Goal: Task Accomplishment & Management: Complete application form

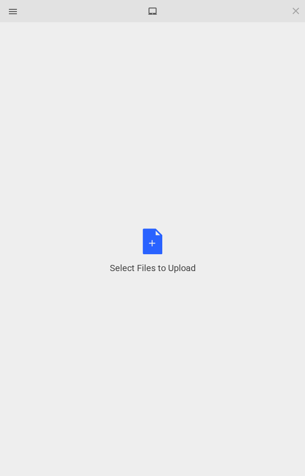
scroll to position [346, 0]
click at [156, 241] on div "Select Files to Upload or Drag and Drop, Copy and Paste Files" at bounding box center [153, 252] width 86 height 46
click at [154, 245] on div "Select Files to Upload or Drag and Drop, Copy and Paste Files" at bounding box center [153, 252] width 86 height 46
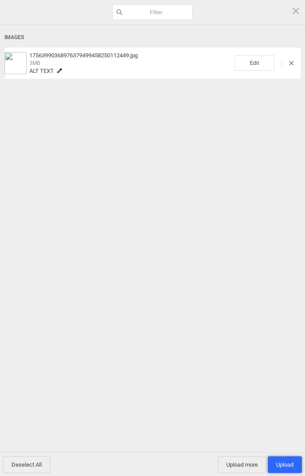
click at [283, 456] on span "Upload 1" at bounding box center [285, 464] width 34 height 17
type textarea "x"
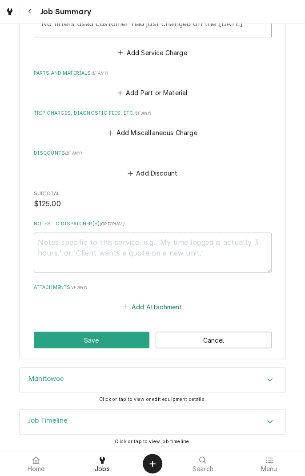
click at [161, 310] on button "Add Attachment" at bounding box center [152, 307] width 62 height 12
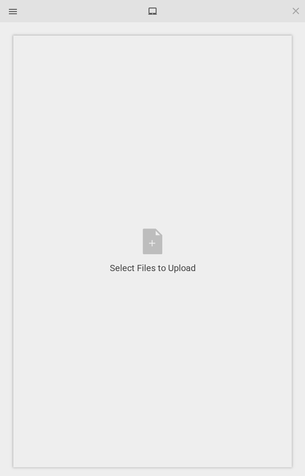
click at [151, 240] on div "Select Files to Upload or Drag and Drop, Copy and Paste Files" at bounding box center [153, 252] width 86 height 46
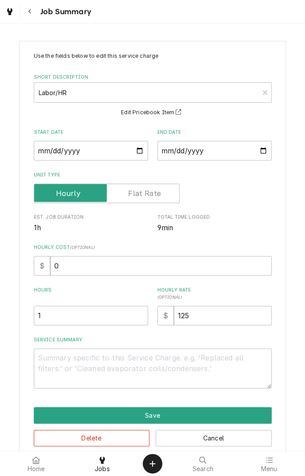
click at [163, 419] on button "Save" at bounding box center [153, 416] width 238 height 16
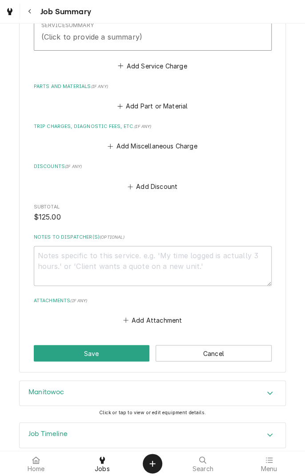
scroll to position [335, 0]
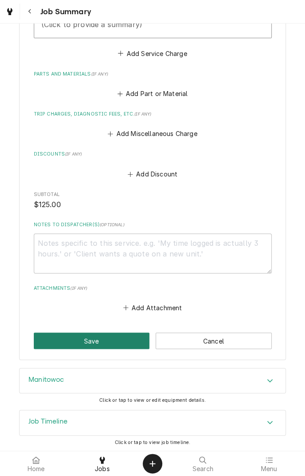
click at [109, 342] on button "Save" at bounding box center [92, 341] width 116 height 16
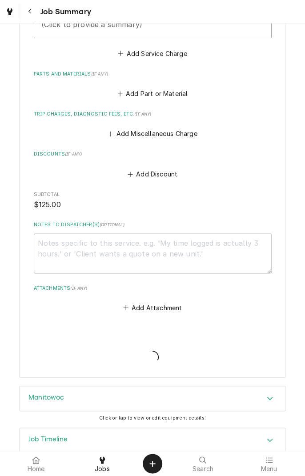
type textarea "x"
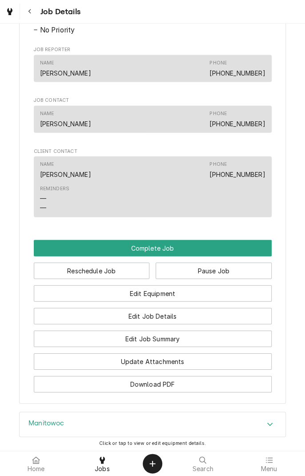
scroll to position [605, 0]
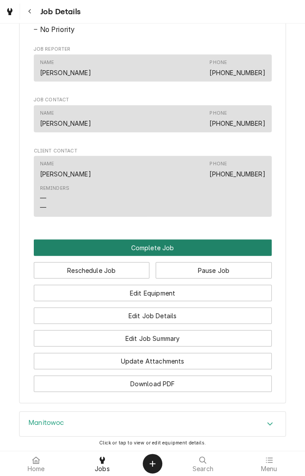
click at [152, 256] on button "Complete Job" at bounding box center [153, 248] width 238 height 16
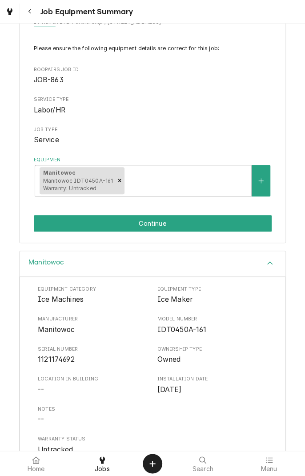
scroll to position [107, 0]
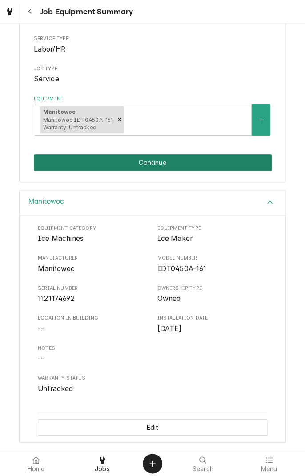
click at [213, 164] on button "Continue" at bounding box center [153, 162] width 238 height 16
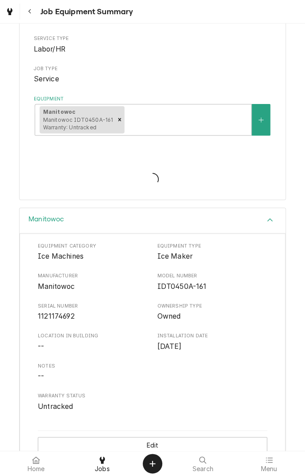
scroll to position [125, 0]
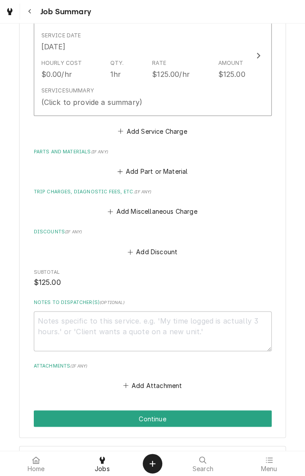
scroll to position [335, 0]
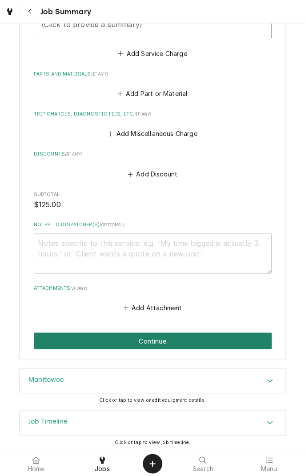
click at [191, 344] on button "Continue" at bounding box center [153, 341] width 238 height 16
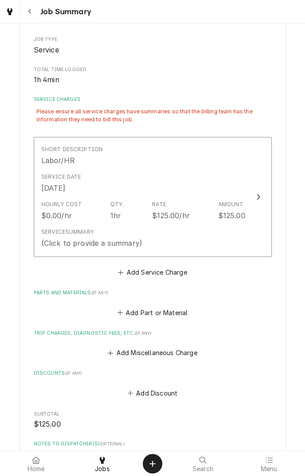
scroll to position [145, 0]
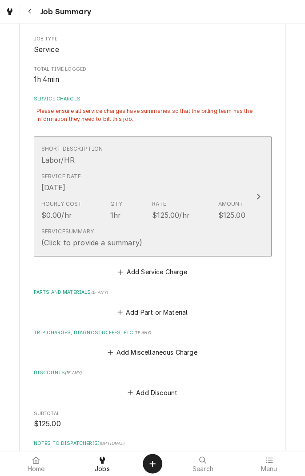
click at [98, 241] on div "(Click to provide a summary)" at bounding box center [91, 243] width 101 height 11
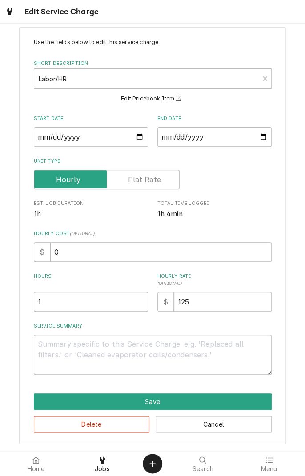
scroll to position [15, 0]
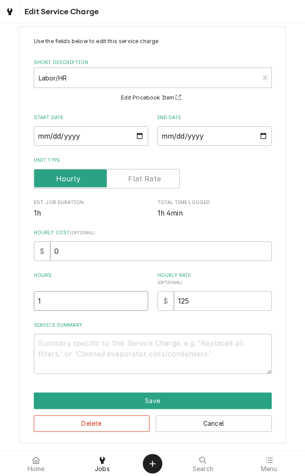
click at [96, 303] on input "1" at bounding box center [91, 301] width 114 height 20
type textarea "x"
type input "1.5"
type textarea "x"
type input "1"
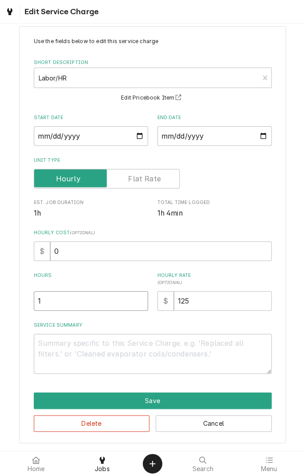
type textarea "x"
type input "2"
type textarea "x"
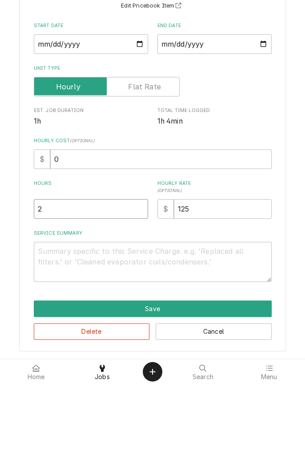
type input "2"
click at [167, 355] on textarea "Service Summary" at bounding box center [153, 354] width 238 height 40
type textarea "x"
type textarea "R"
type textarea "x"
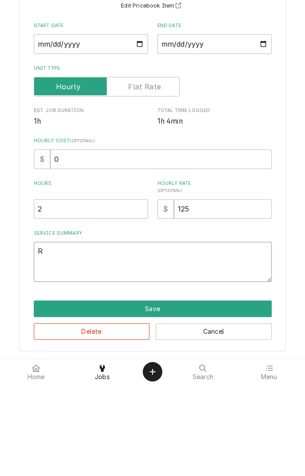
type textarea "Ra"
type textarea "x"
type textarea "Ran"
type textarea "x"
type textarea "Ran"
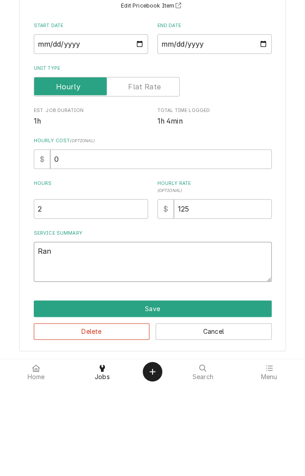
type textarea "x"
type textarea "Ran c"
type textarea "x"
type textarea "Ran cl"
type textarea "x"
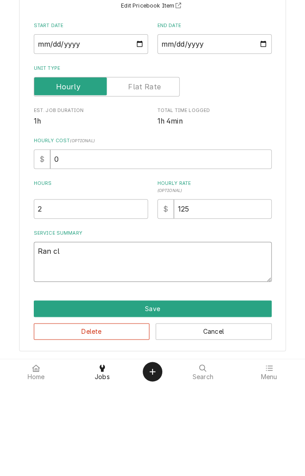
type textarea "Ran cleaning"
type textarea "x"
type textarea "Ran cleaning cycle"
type textarea "x"
type textarea "Ran cleaning cycle washed"
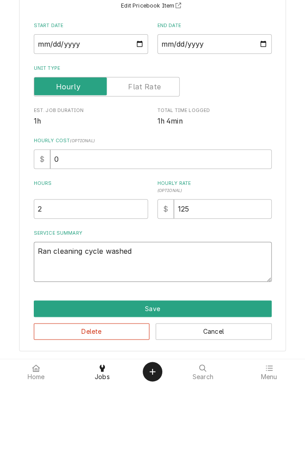
type textarea "x"
type textarea "Ran cleaning cycle washed and"
type textarea "x"
type textarea "Ran cleaning cycle washed and cleaned"
type textarea "x"
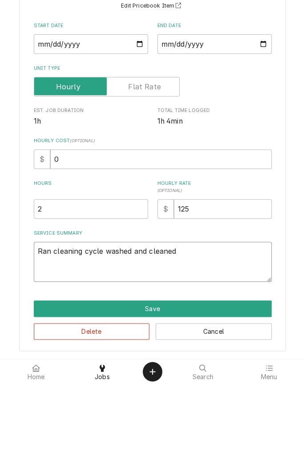
type textarea "Ran cleaning cycle washed and cleaned"
type textarea "x"
type textarea "Ran cleaning cycle washed and cleane"
type textarea "x"
type textarea "Ran cleaning cycle washed and clean"
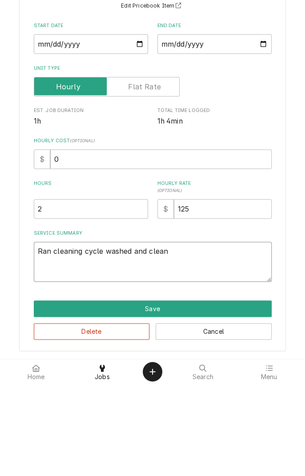
type textarea "x"
type textarea "Ran cleaning cycle washed and clea"
type textarea "x"
type textarea "Ran cleaning cycle washed and cle"
type textarea "x"
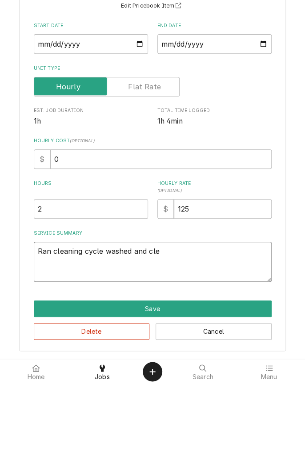
type textarea "Ran cleaning cycle washed and cl"
type textarea "x"
type textarea "Ran cleaning cycle washed and c"
type textarea "x"
type textarea "Ran cleaning cycle washed and"
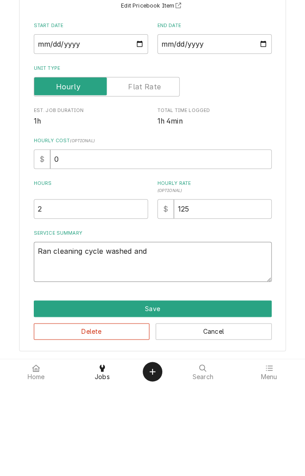
type textarea "x"
type textarea "Ran cleaning cycle washed and"
type textarea "x"
type textarea "Ran cleaning cycle washed an"
type textarea "x"
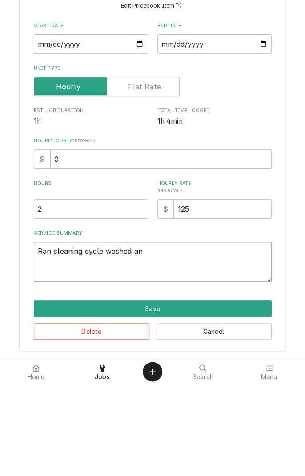
type textarea "Ran cleaning cycle washed a"
type textarea "x"
type textarea "Ran cleaning cycle washed"
type textarea "x"
type textarea "Ran cleaning cycle washed"
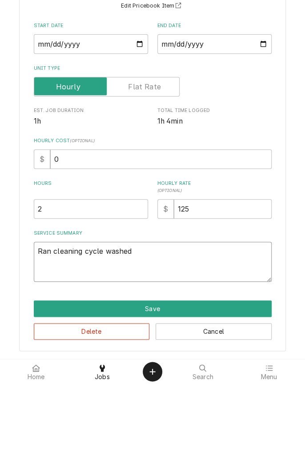
type textarea "x"
type textarea "Ran cleaning cycle washe"
type textarea "x"
type textarea "Ran cleaning cycle wash"
type textarea "x"
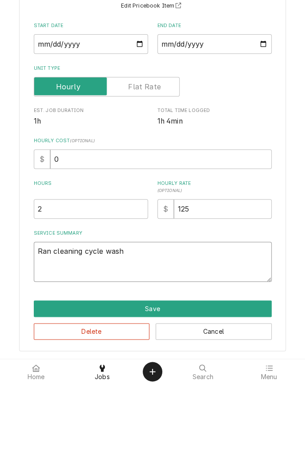
type textarea "Ran cleaning cycle was"
type textarea "x"
type textarea "Ran cleaning cycle wa"
type textarea "x"
type textarea "Ran cleaning cycle w"
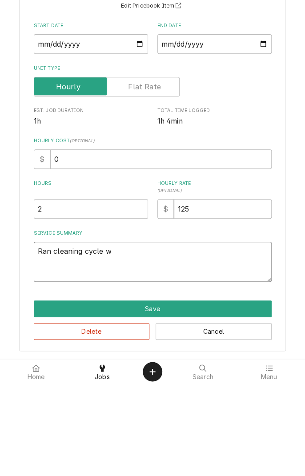
type textarea "x"
type textarea "Ran cleaning cycle"
type textarea "x"
type textarea "Ran cleaning cycle"
type textarea "x"
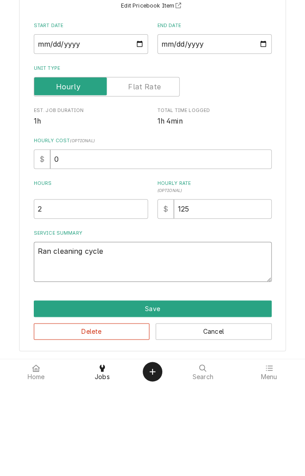
type textarea "Ran cleaning cycle"
type textarea "x"
type textarea "Ran cleaning cycle r"
type textarea "x"
type textarea "Ran cleaning cycle re"
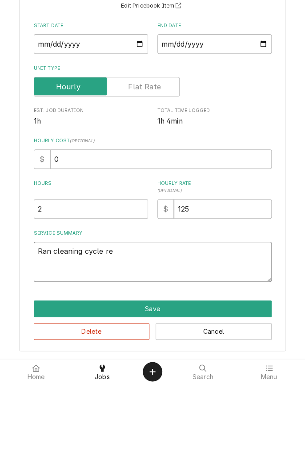
type textarea "x"
type textarea "Ran cleaning cycle removed"
type textarea "x"
type textarea "Ran cleaning cycle removed and"
type textarea "x"
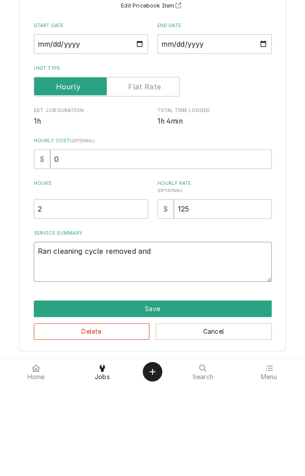
type textarea "Ran cleaning cycle removed and w"
type textarea "x"
type textarea "Ran cleaning cycle removed and washed"
type textarea "x"
type textarea "Ran cleaning cycle removed and washed a"
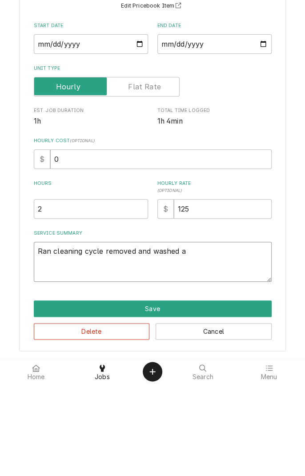
type textarea "x"
type textarea "Ran cleaning cycle removed and washed al"
type textarea "x"
type textarea "Ran cleaning cycle removed and washed all"
type textarea "x"
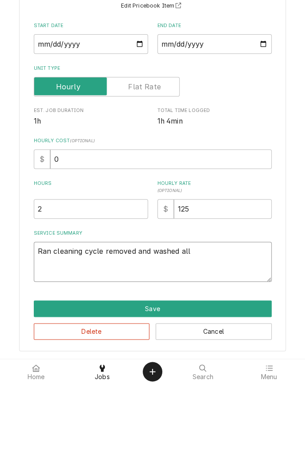
type textarea "Ran cleaning cycle removed and washed all"
type textarea "x"
type textarea "Ran cleaning cycle removed and washed all components"
type textarea "x"
type textarea "Ran cleaning cycle removed and washed all components r"
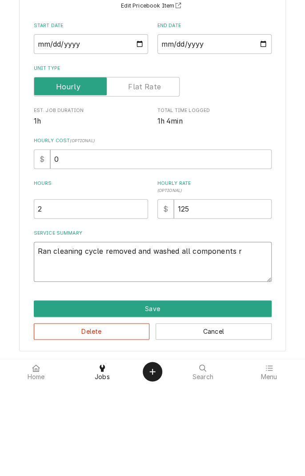
type textarea "x"
type textarea "Ran cleaning cycle removed and washed all components ri"
type textarea "x"
type textarea "Ran cleaning cycle removed and washed all components rin"
type textarea "x"
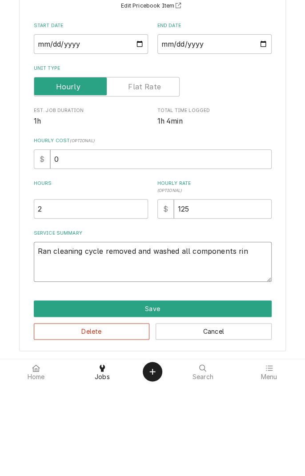
type textarea "Ran cleaning cycle removed and washed all components rinsed"
type textarea "x"
type textarea "Ran cleaning cycle removed and washed all components rinsed a"
type textarea "x"
type textarea "Ran cleaning cycle removed and washed all components rinsed an"
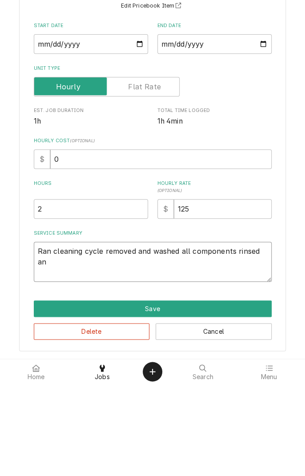
type textarea "x"
type textarea "Ran cleaning cycle removed and washed all components rinsed and"
type textarea "x"
type textarea "Ran cleaning cycle removed and washed all components rinsed and"
type textarea "x"
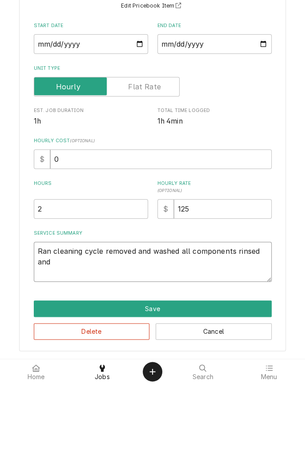
type textarea "Ran cleaning cycle removed and washed all components rinsed and s"
type textarea "x"
type textarea "Ran cleaning cycle removed and washed all components rinsed and sa"
type textarea "x"
type textarea "Ran cleaning cycle removed and washed all components rinsed and sanitize"
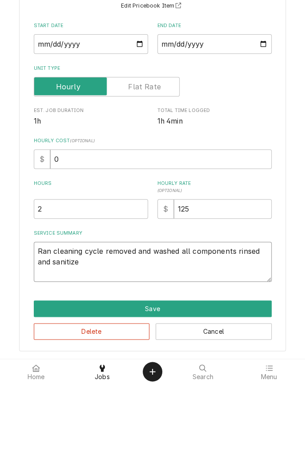
type textarea "x"
type textarea "Ran cleaning cycle removed and washed all components rinsed and sanitize"
type textarea "x"
type textarea "Ran cleaning cycle removed and washed all components rinsed and sanitized"
type textarea "x"
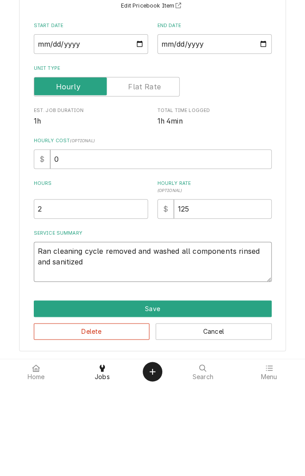
type textarea "Ran cleaning cycle removed and washed all components rinsed and sanitized"
type textarea "x"
type textarea "Ran cleaning cycle removed and washed all components rinsed and sanitized"
type textarea "x"
type textarea "Ran cleaning cycle removed and washed all components rinsed and sanitized."
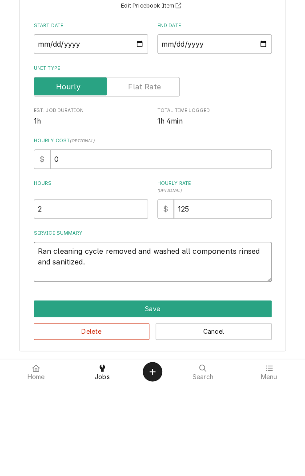
type textarea "x"
type textarea "Ran cleaning cycle removed and washed all components rinsed and sanitized."
type textarea "x"
type textarea "Ran cleaning cycle removed and washed all components rinsed and sanitized. N"
type textarea "x"
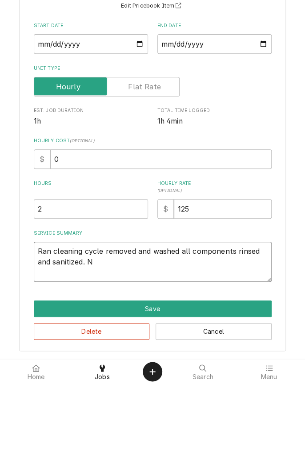
type textarea "Ran cleaning cycle removed and washed all components rinsed and sanitized. No"
type textarea "x"
type textarea "Ran cleaning cycle removed and washed all components rinsed and sanitized. No"
type textarea "x"
type textarea "Ran cleaning cycle removed and washed all components rinsed and sanitized. No f…"
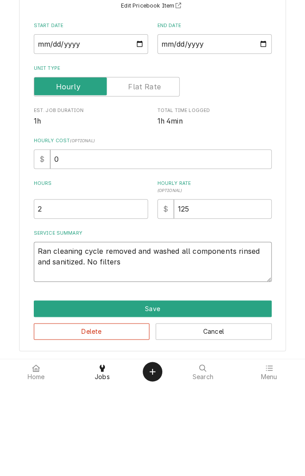
type textarea "x"
type textarea "Ran cleaning cycle removed and washed all components rinsed and sanitized. No f…"
type textarea "x"
type textarea "Ran cleaning cycle removed and washed all components rinsed and sanitized. No f…"
type textarea "x"
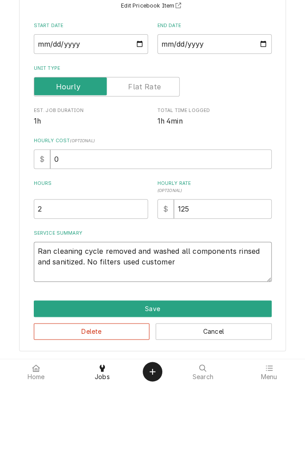
type textarea "Ran cleaning cycle removed and washed all components rinsed and sanitized. No f…"
type textarea "x"
type textarea "Ran cleaning cycle removed and washed all components rinsed and sanitized. No f…"
type textarea "x"
type textarea "Ran cleaning cycle removed and washed all components rinsed and sanitized. No f…"
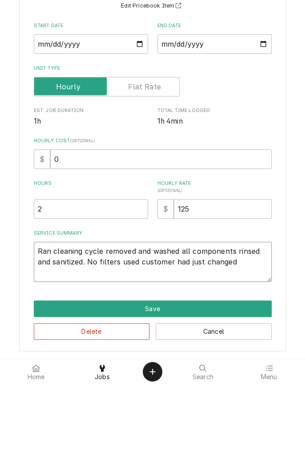
type textarea "x"
type textarea "Ran cleaning cycle removed and washed all components rinsed and sanitized. No f…"
type textarea "x"
type textarea "Ran cleaning cycle removed and washed all components rinsed and sanitized. No f…"
type textarea "x"
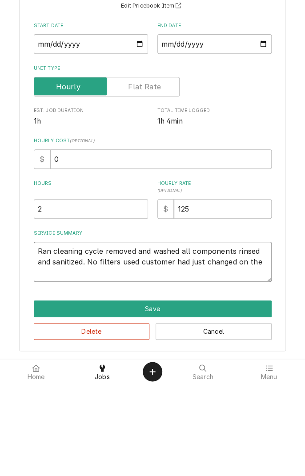
type textarea "Ran cleaning cycle removed and washed all components rinsed and sanitized. No f…"
type textarea "x"
type textarea "Ran cleaning cycle removed and washed all components rinsed and sanitized. No f…"
type textarea "x"
type textarea "Ran cleaning cycle removed and washed all components rinsed and sanitized. No f…"
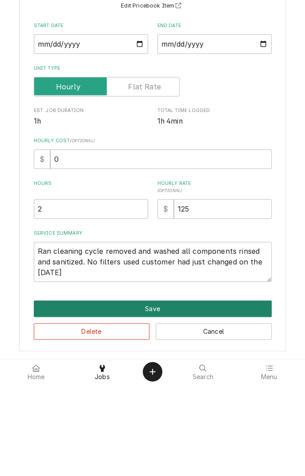
click at [195, 400] on button "Save" at bounding box center [153, 401] width 238 height 16
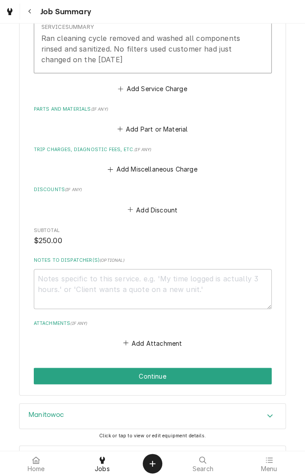
scroll to position [351, 0]
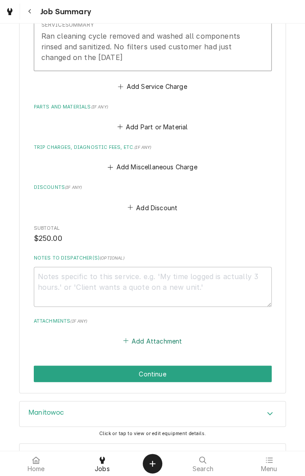
click at [167, 340] on button "Add Attachment" at bounding box center [152, 341] width 62 height 12
type textarea "x"
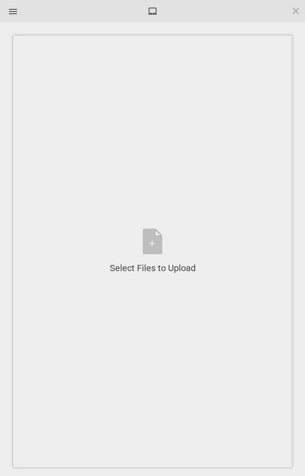
click at [157, 239] on div "Select Files to Upload or Drag and Drop, Copy and Paste Files" at bounding box center [153, 252] width 86 height 46
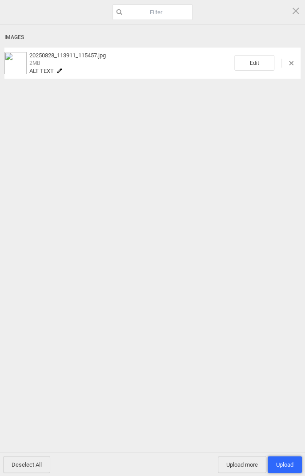
click at [283, 464] on span "Upload 1" at bounding box center [284, 465] width 17 height 7
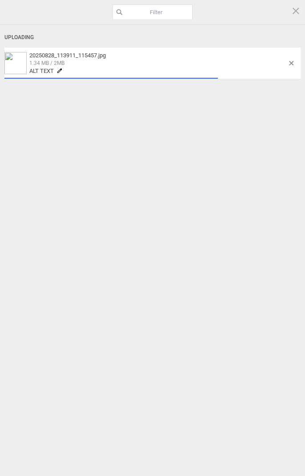
click at [123, 248] on div "Uploading 20250828_113911_115457.jpg 1.34 MB / 2MB Alt text" at bounding box center [152, 243] width 305 height 436
click at [149, 262] on div "Uploading 20250828_113911_115457.jpg 1.34 MB / 2MB Alt text" at bounding box center [152, 243] width 305 height 436
click at [150, 266] on div "Uploading 20250828_113911_115457.jpg 1.34 MB / 2MB Alt text" at bounding box center [152, 243] width 305 height 436
click at [185, 59] on span "1.86 MB / 2MB" at bounding box center [157, 63] width 257 height 8
click at [295, 13] on span at bounding box center [296, 11] width 10 height 10
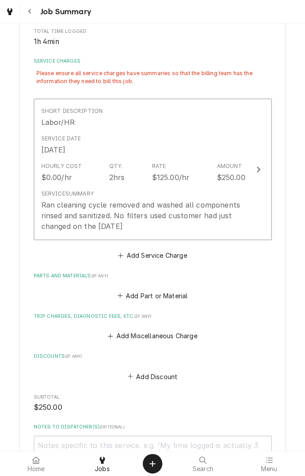
scroll to position [186, 0]
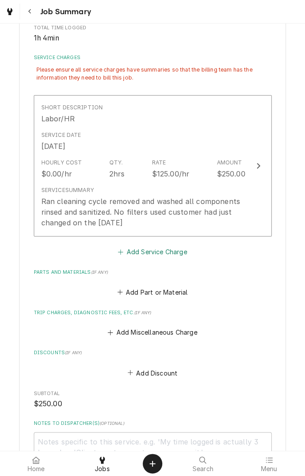
click at [165, 251] on button "Add Service Charge" at bounding box center [153, 252] width 72 height 12
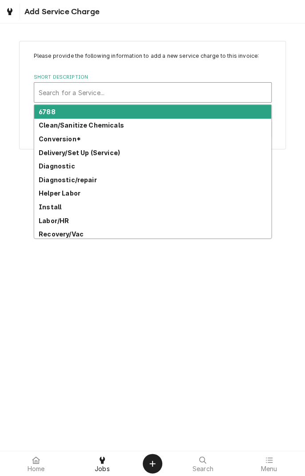
click at [109, 128] on strong "Clean/Sanitize Chemicals" at bounding box center [81, 125] width 85 height 8
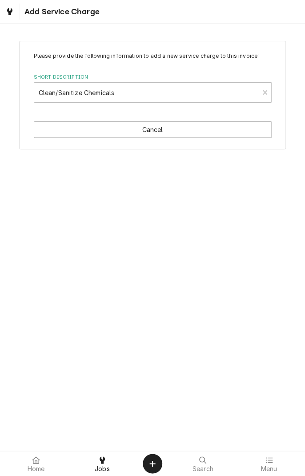
type textarea "x"
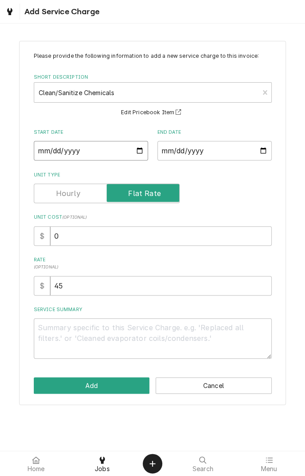
click at [129, 156] on input "Start Date" at bounding box center [91, 151] width 114 height 20
type input "2025-08-28"
type textarea "x"
click at [234, 148] on input "End Date" at bounding box center [214, 151] width 114 height 20
type input "2025-08-28"
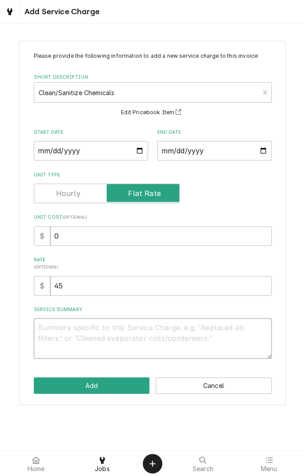
click at [141, 331] on textarea "Service Summary" at bounding box center [153, 339] width 238 height 40
type textarea "x"
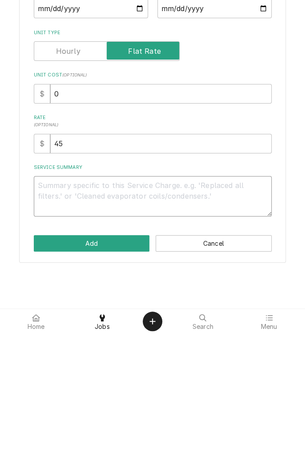
type textarea "C"
type textarea "x"
type textarea "Cl"
type textarea "x"
type textarea "Clean"
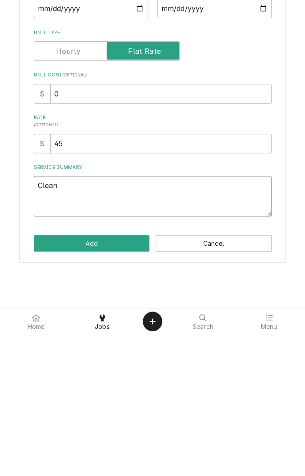
type textarea "x"
type textarea "Clean and"
type textarea "x"
type textarea "Clean and sanitize"
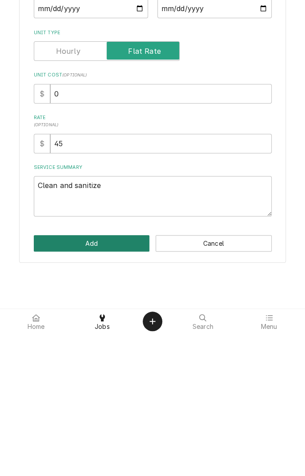
click at [114, 384] on button "Add" at bounding box center [92, 386] width 116 height 16
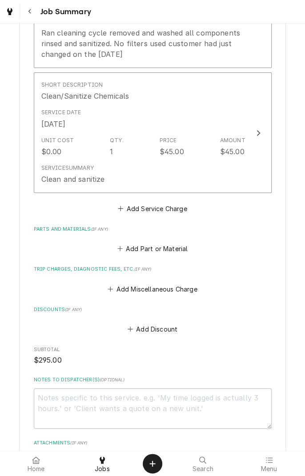
scroll to position [356, 0]
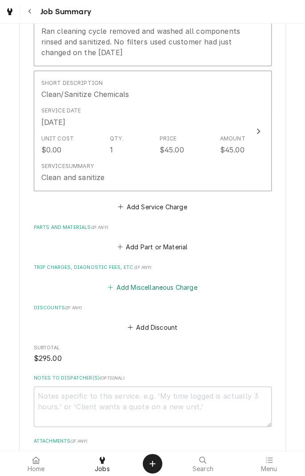
click at [170, 292] on button "Add Miscellaneous Charge" at bounding box center [152, 287] width 93 height 12
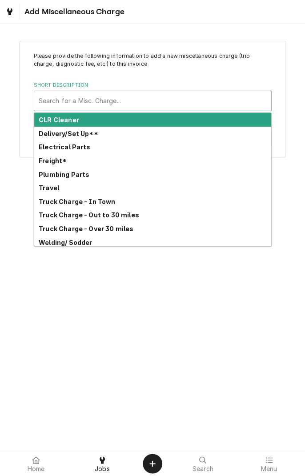
click at [130, 222] on div "Truck Charge - Over 30 miles" at bounding box center [152, 229] width 237 height 14
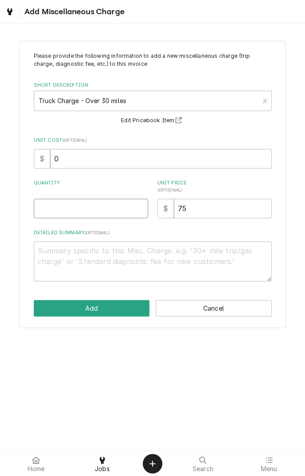
click at [123, 210] on input "Quantity" at bounding box center [91, 209] width 114 height 20
type textarea "x"
type input "1"
type textarea "x"
type input "1"
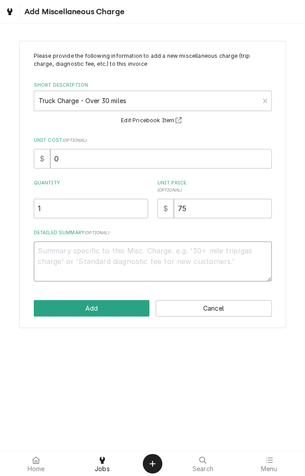
click at [206, 262] on textarea "Detailed Summary ( optional )" at bounding box center [153, 262] width 238 height 40
type textarea "x"
type textarea "T"
type textarea "x"
type textarea "Tr"
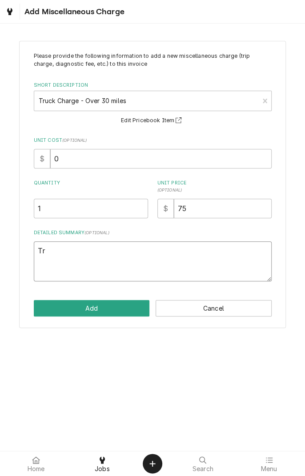
type textarea "x"
type textarea "Tru"
type textarea "x"
type textarea "Truck"
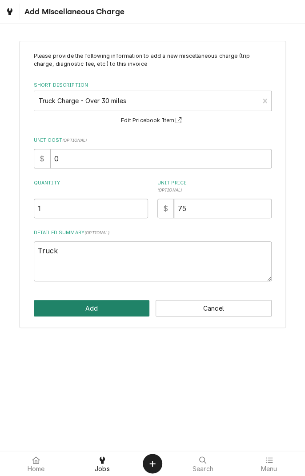
click at [125, 307] on button "Add" at bounding box center [92, 308] width 116 height 16
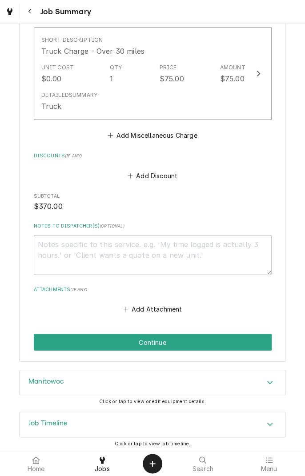
scroll to position [607, 0]
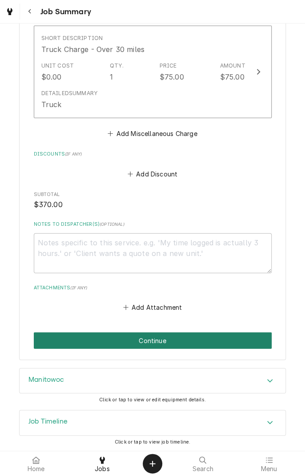
click at [238, 343] on button "Continue" at bounding box center [153, 341] width 238 height 16
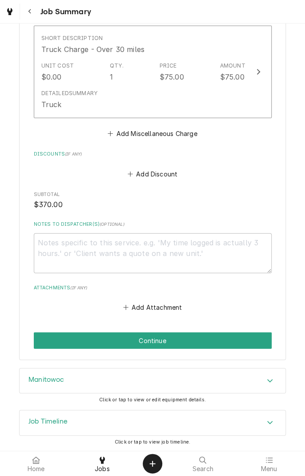
scroll to position [578, 0]
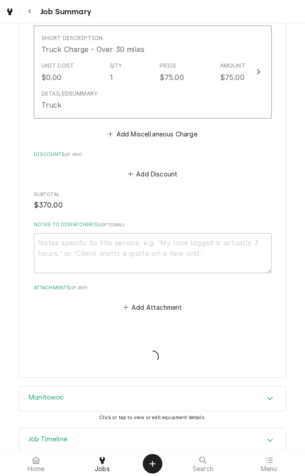
type textarea "x"
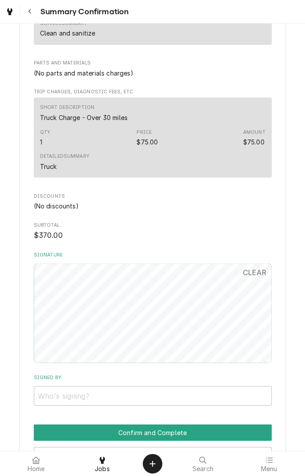
scroll to position [429, 0]
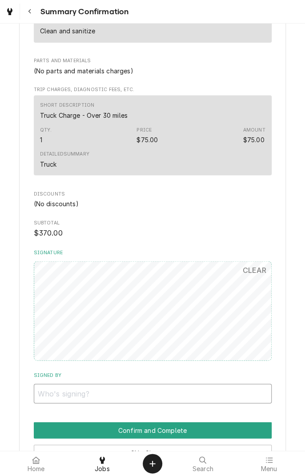
click at [186, 392] on input "Signed By" at bounding box center [153, 394] width 238 height 20
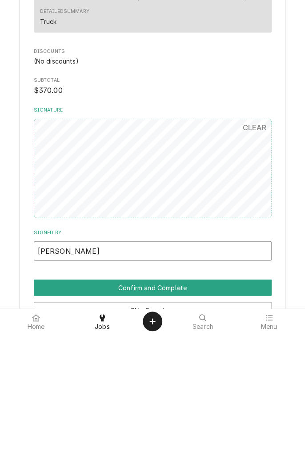
type input "George martinez"
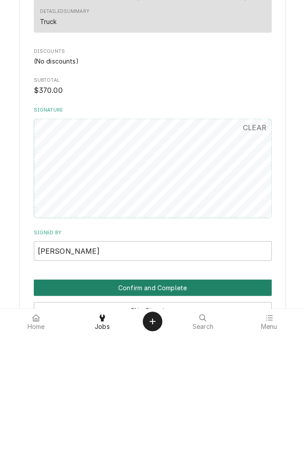
click at [245, 431] on button "Confirm and Complete" at bounding box center [153, 430] width 238 height 16
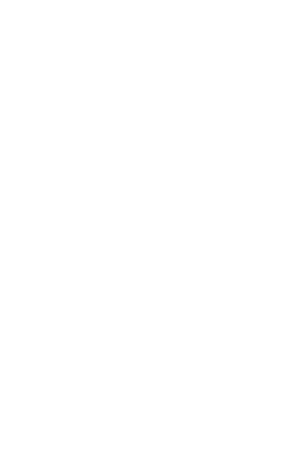
click at [251, 432] on div "Dynamic Content Wrapper" at bounding box center [152, 238] width 305 height 476
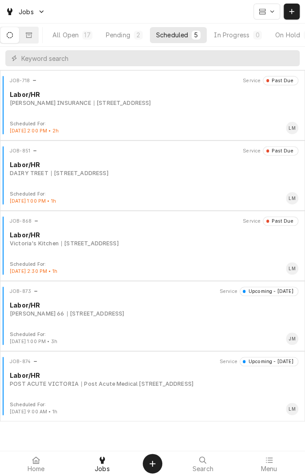
click at [125, 327] on div "JOB-873 Service Upcoming - [DATE] Labor/[PERSON_NAME] 66 [STREET_ADDRESS]" at bounding box center [153, 309] width 298 height 44
click at [243, 318] on div "JOB-873 Service Upcoming - [DATE] Labor/[PERSON_NAME] 66 [STREET_ADDRESS]" at bounding box center [153, 309] width 298 height 44
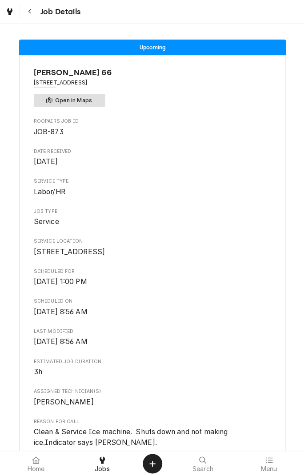
click at [86, 94] on button "Open in Maps" at bounding box center [69, 100] width 71 height 13
